Goal: Transaction & Acquisition: Purchase product/service

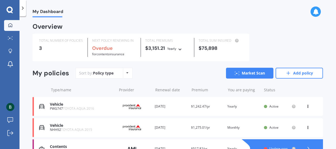
click at [11, 9] on icon at bounding box center [10, 10] width 7 height 7
click at [20, 8] on div at bounding box center [23, 8] width 7 height 16
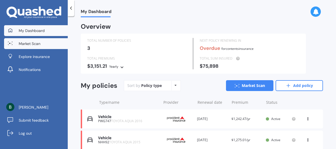
click at [34, 44] on span "Market Scan" at bounding box center [30, 43] width 22 height 5
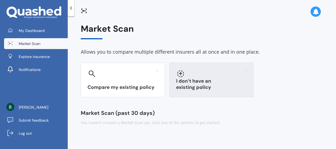
click at [179, 77] on icon at bounding box center [180, 73] width 7 height 7
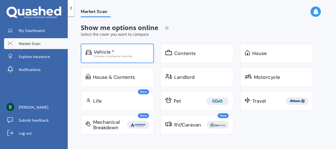
click at [124, 55] on div "Excludes commercial vehicles" at bounding box center [121, 56] width 55 height 3
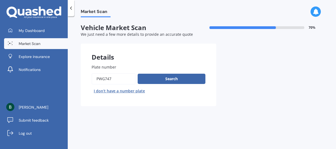
drag, startPoint x: 119, startPoint y: 77, endPoint x: 75, endPoint y: 77, distance: 44.2
click at [92, 77] on input "Plate number" at bounding box center [114, 78] width 44 height 11
type input "QWJ167"
click at [176, 77] on button "Search" at bounding box center [172, 79] width 68 height 10
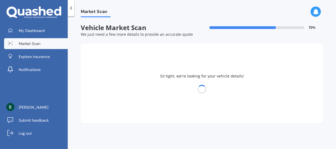
select select "TOYOTA"
select select "AQUA"
select select "26"
select select "09"
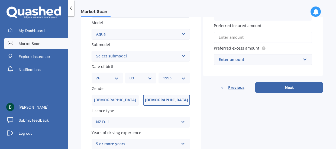
scroll to position [115, 0]
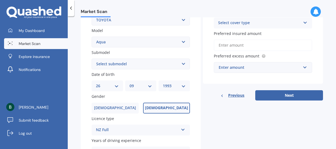
click at [163, 83] on select "YYYY 2025 2024 2023 2022 2021 2020 2019 2018 2017 2016 2015 2014 2013 2012 2011…" at bounding box center [174, 86] width 23 height 6
select select "1951"
click option "1951" at bounding box center [0, 0] width 0 height 0
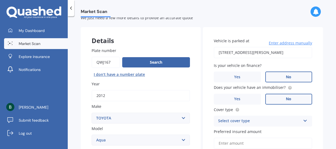
scroll to position [17, 0]
click at [274, 54] on input "[STREET_ADDRESS][PERSON_NAME]" at bounding box center [263, 52] width 98 height 11
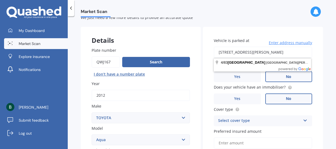
drag, startPoint x: 218, startPoint y: 53, endPoint x: 322, endPoint y: 59, distance: 103.6
click at [322, 59] on div "Vehicle is parked at [STREET_ADDRESS][PERSON_NAME] Enter address manually Is yo…" at bounding box center [263, 104] width 120 height 155
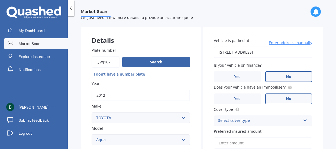
type input "[STREET_ADDRESS]"
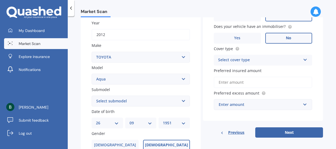
scroll to position [86, 0]
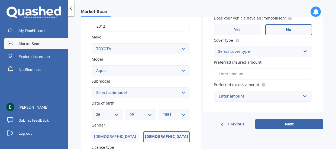
click at [254, 55] on div "Select cover type" at bounding box center [259, 51] width 83 height 7
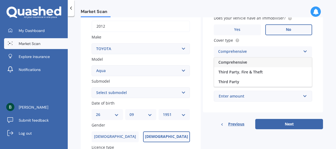
click at [247, 63] on div "Comprehensive" at bounding box center [263, 62] width 98 height 10
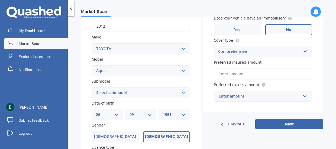
click at [246, 76] on input "Preferred insured amount" at bounding box center [263, 73] width 98 height 11
click at [240, 96] on div "Enter amount" at bounding box center [260, 96] width 82 height 6
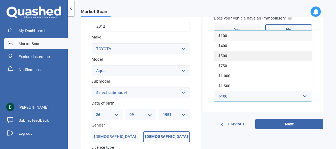
click at [242, 55] on div "$500" at bounding box center [263, 56] width 98 height 10
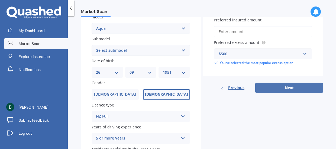
scroll to position [142, 0]
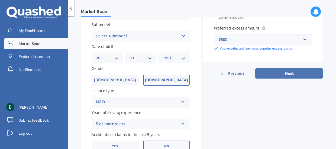
click at [279, 76] on button "Next" at bounding box center [289, 73] width 68 height 10
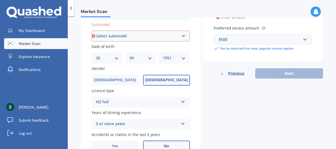
scroll to position [140, 0]
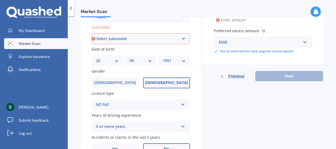
select select "HYBRID"
click option "Hybrid" at bounding box center [0, 0] width 0 height 0
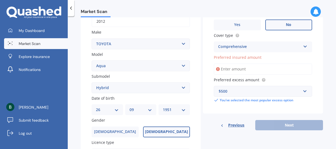
scroll to position [90, 0]
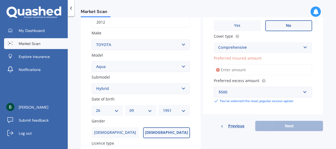
click at [240, 69] on input "Preferred insured amount" at bounding box center [263, 69] width 98 height 11
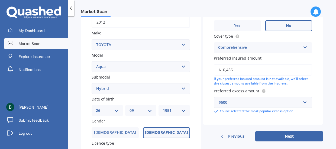
type input "$10,456"
click at [334, 86] on div "Market Scan Vehicle Market Scan 70 % We just need a few more details to provide…" at bounding box center [202, 83] width 268 height 133
click at [290, 137] on button "Next" at bounding box center [289, 136] width 68 height 10
select select "26"
select select "09"
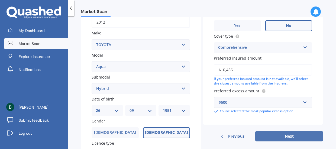
select select "1951"
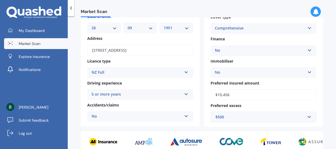
scroll to position [131, 0]
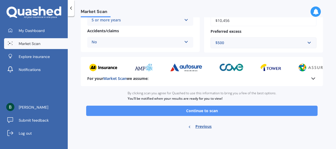
click at [226, 111] on button "Continue to scan" at bounding box center [201, 111] width 231 height 10
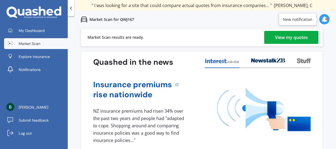
click at [289, 38] on div "View my quotes" at bounding box center [291, 37] width 33 height 13
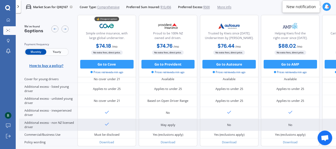
scroll to position [299, 0]
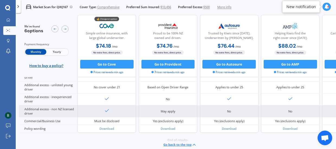
click at [167, 109] on div "May apply" at bounding box center [168, 111] width 15 height 4
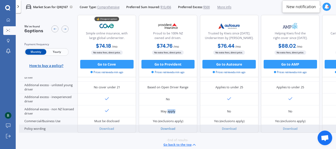
click at [171, 126] on link "Download" at bounding box center [168, 128] width 15 height 4
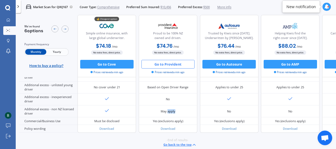
click at [161, 63] on button "Go to Provident" at bounding box center [167, 64] width 53 height 9
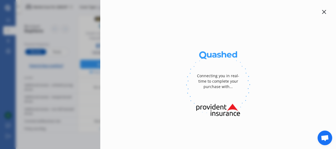
select select "full"
select select "[STREET_ADDRESS]"
select select "TOYOTA"
select select "AQUA"
select select "NO"
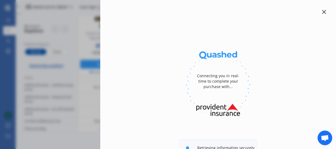
select select "Monthly"
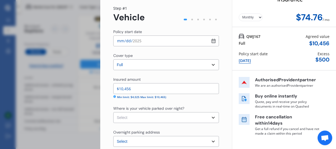
scroll to position [0, 0]
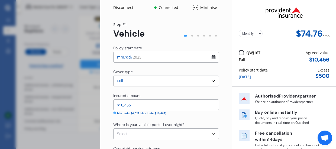
click at [74, 91] on div "Disconnect Connected Minimise Yearly Monthly $74.76 / mo Step # 1 Vehicle Polic…" at bounding box center [168, 74] width 336 height 149
click at [203, 8] on div "Minimise" at bounding box center [208, 7] width 21 height 5
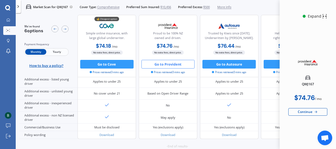
scroll to position [299, 0]
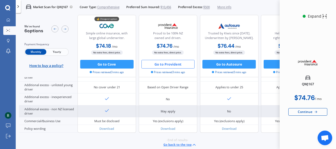
click at [49, 105] on div "Additional excess - non NZ licensed driver" at bounding box center [48, 111] width 59 height 12
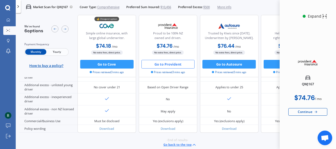
click at [310, 111] on div "Continue" at bounding box center [307, 112] width 39 height 8
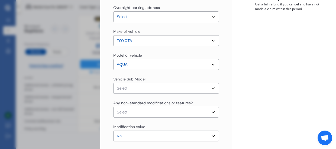
scroll to position [213, 0]
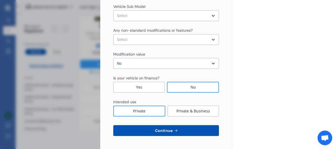
click at [153, 126] on button "Continue" at bounding box center [166, 130] width 106 height 11
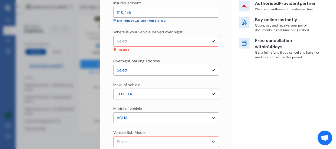
scroll to position [92, 0]
select select "OFF-STREET"
click option "Off Street Parking" at bounding box center [0, 0] width 0 height 0
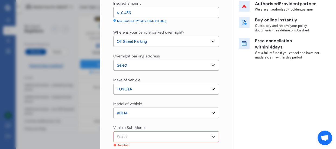
click at [113, 131] on select "Select Aqua NHP10 L Hatchback 5dr CVT 1sp 1.5i/45kW Hybrid [IMP] Aqua NHP10 S H…" at bounding box center [166, 136] width 106 height 11
select select "NZVTOYO2012AEIX"
click option "Aqua NHP10 S Hatchback 5dr CVT 1sp 1.5i/45kW Hybrid [IMP]" at bounding box center [0, 0] width 0 height 0
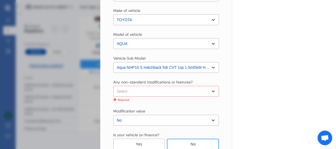
scroll to position [173, 0]
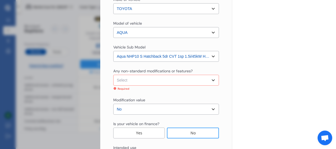
select select "none"
click option "None" at bounding box center [0, 0] width 0 height 0
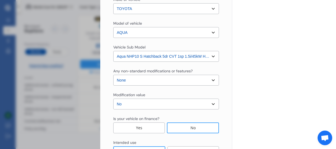
scroll to position [213, 0]
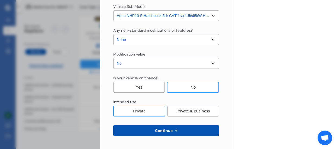
click at [165, 131] on span "Continue" at bounding box center [164, 130] width 20 height 4
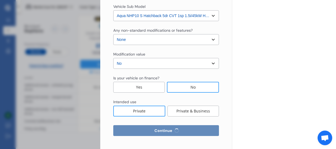
select select "26"
select select "09"
select select "1951"
select select "NZ_FULL"
select select "0"
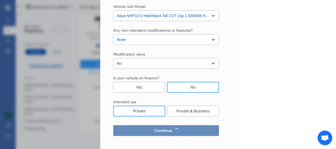
select select "25"
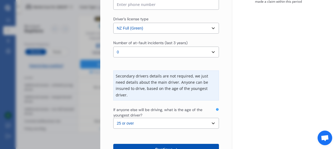
scroll to position [148, 0]
click option "25 or over" at bounding box center [0, 0] width 0 height 0
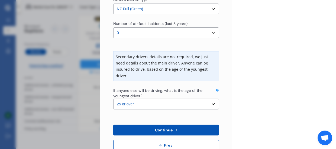
scroll to position [167, 0]
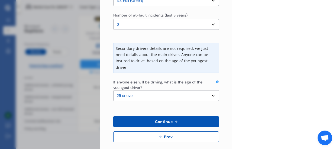
click at [167, 118] on button "Continue" at bounding box center [166, 121] width 106 height 11
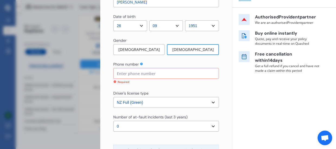
scroll to position [77, 0]
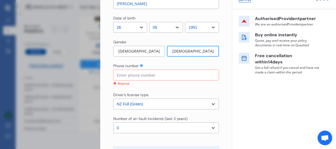
click at [149, 75] on input at bounding box center [166, 75] width 106 height 11
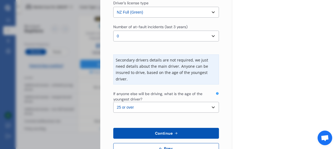
scroll to position [176, 0]
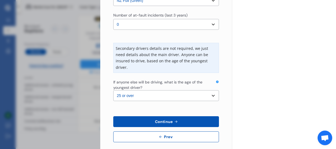
type input "0212988909"
click at [158, 119] on span "Continue" at bounding box center [164, 121] width 20 height 4
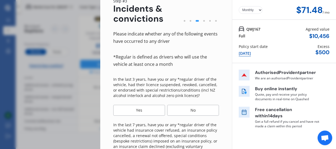
scroll to position [23, 0]
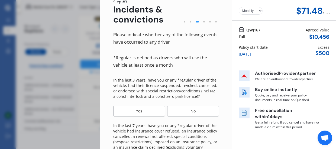
click at [193, 112] on div "No" at bounding box center [193, 111] width 52 height 11
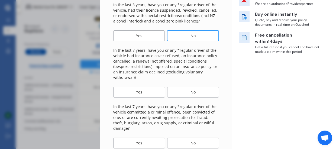
scroll to position [111, 0]
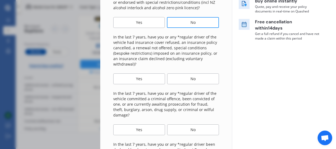
click at [188, 79] on div "No" at bounding box center [193, 78] width 52 height 11
click at [192, 128] on div "No" at bounding box center [193, 129] width 52 height 11
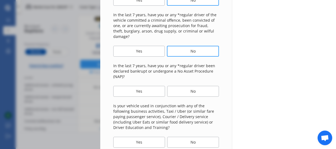
scroll to position [195, 0]
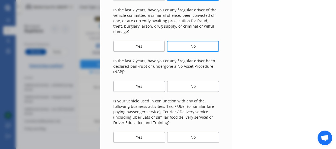
click at [188, 86] on div "Please indicate whether any of the following events have occurred to any driver…" at bounding box center [166, 18] width 106 height 318
click at [185, 82] on div "No" at bounding box center [193, 86] width 52 height 11
click at [191, 132] on div "No" at bounding box center [193, 137] width 52 height 11
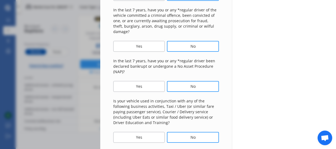
scroll to position [231, 0]
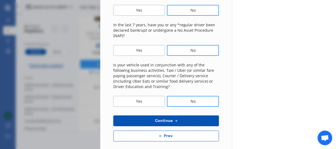
click at [177, 119] on icon at bounding box center [176, 121] width 5 height 4
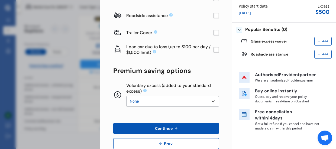
scroll to position [72, 0]
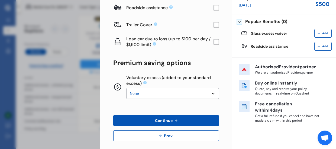
click option "None" at bounding box center [0, 0] width 0 height 0
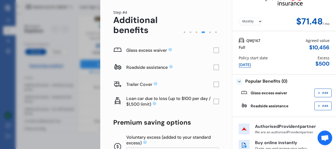
scroll to position [6, 0]
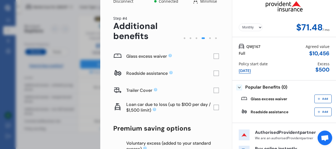
click at [216, 73] on rect at bounding box center [215, 73] width 5 height 5
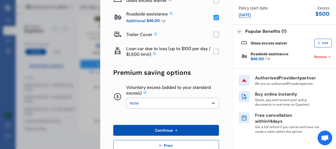
scroll to position [64, 0]
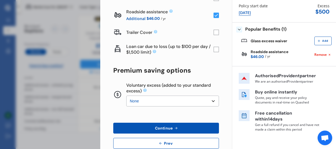
click at [169, 126] on span "Continue" at bounding box center [164, 128] width 20 height 4
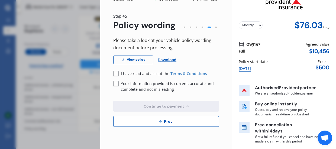
scroll to position [0, 0]
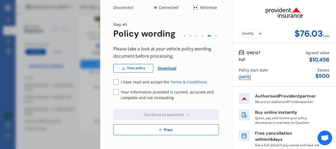
click at [134, 69] on link "View policy" at bounding box center [133, 68] width 40 height 9
click at [189, 84] on span "Terms & Conditions" at bounding box center [188, 81] width 37 height 5
